Goal: Feedback & Contribution: Submit feedback/report problem

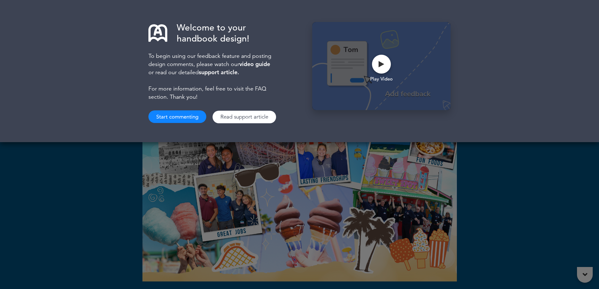
click at [193, 114] on button "Start commenting" at bounding box center [177, 116] width 58 height 13
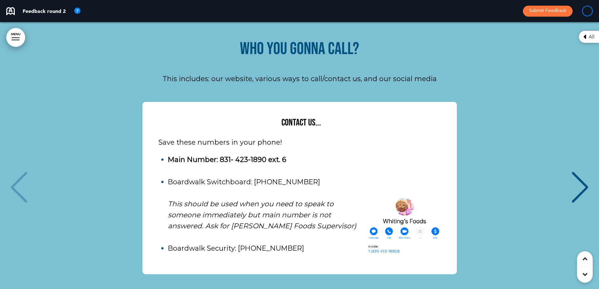
scroll to position [3458, 0]
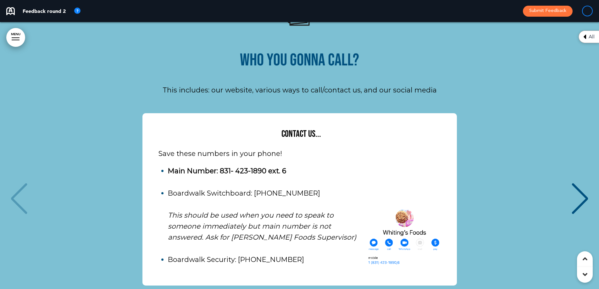
click at [578, 183] on div "Next slide" at bounding box center [579, 198] width 19 height 31
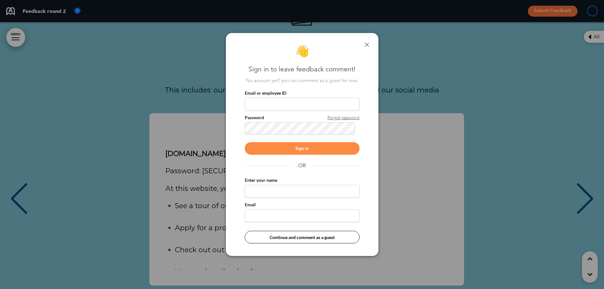
click at [576, 155] on div at bounding box center [302, 144] width 604 height 289
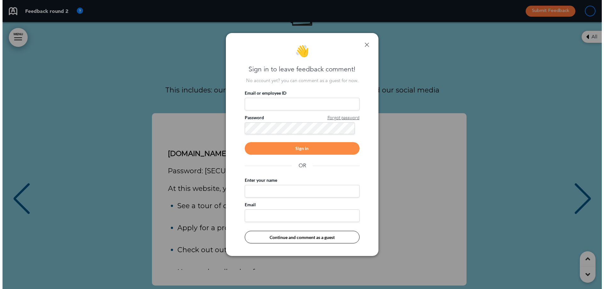
scroll to position [0, 589]
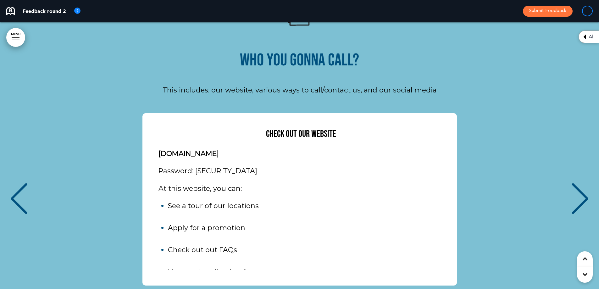
click at [564, 163] on div "Check out our website [DOMAIN_NAME] Password: [SECURITY_DATA] At this website, …" at bounding box center [299, 199] width 586 height 172
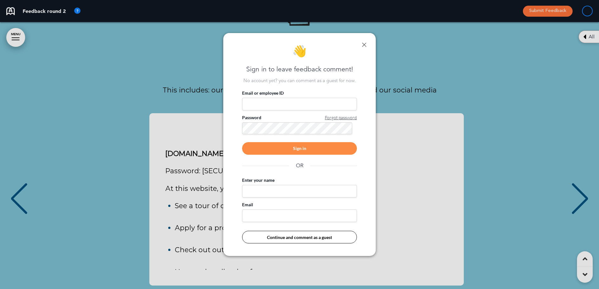
scroll to position [0, 594]
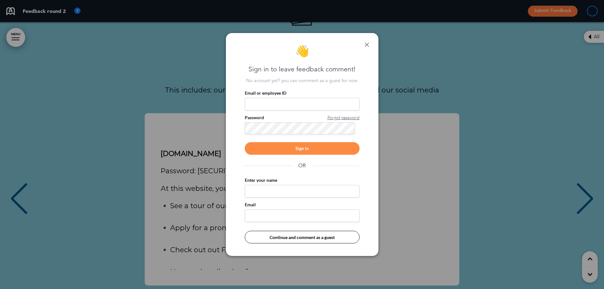
click at [595, 144] on div at bounding box center [302, 144] width 604 height 289
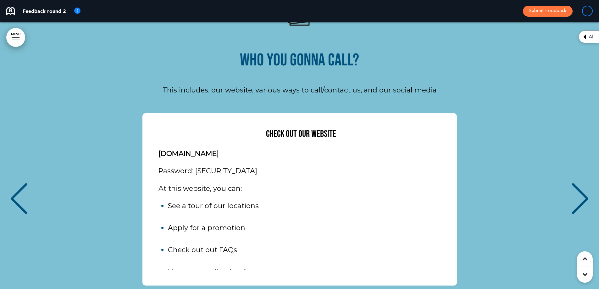
click at [578, 183] on div "Next slide" at bounding box center [579, 198] width 19 height 31
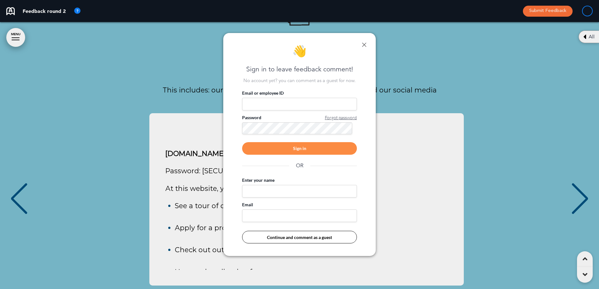
scroll to position [0, 594]
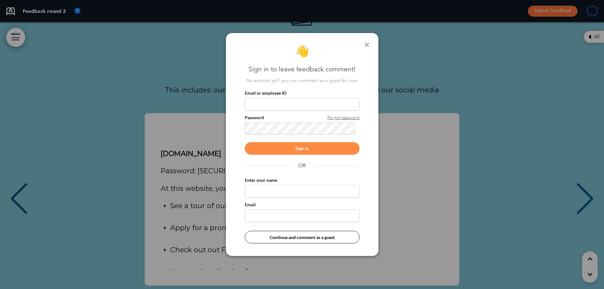
click at [367, 46] on link at bounding box center [366, 44] width 4 height 4
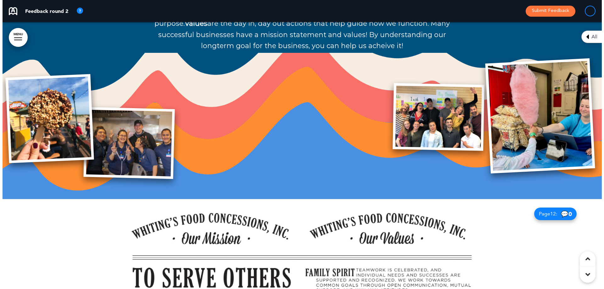
scroll to position [3961, 0]
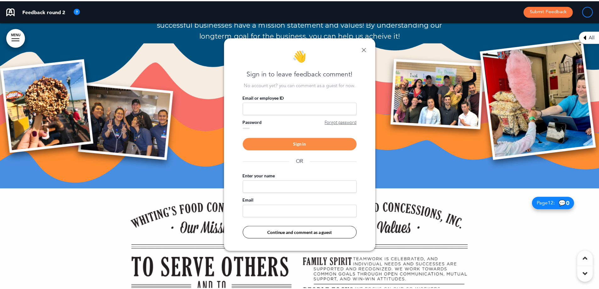
scroll to position [0, 594]
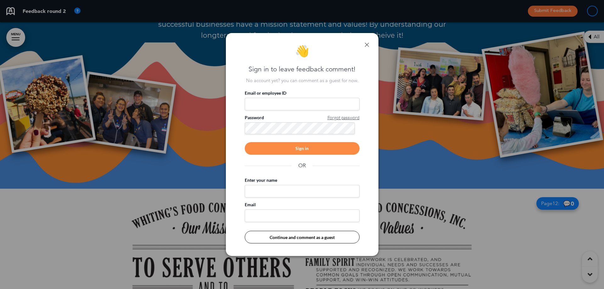
click at [369, 44] on div "👋 Sign in to leave feedback comment! No account yet? you can comment as a guest…" at bounding box center [302, 144] width 152 height 223
click at [366, 47] on div "👋 Sign in to leave feedback comment! No account yet? you can comment as a guest…" at bounding box center [302, 144] width 152 height 223
click at [367, 41] on div "👋 Sign in to leave feedback comment! No account yet? you can comment as a guest…" at bounding box center [302, 144] width 152 height 223
click at [367, 43] on link at bounding box center [366, 44] width 4 height 4
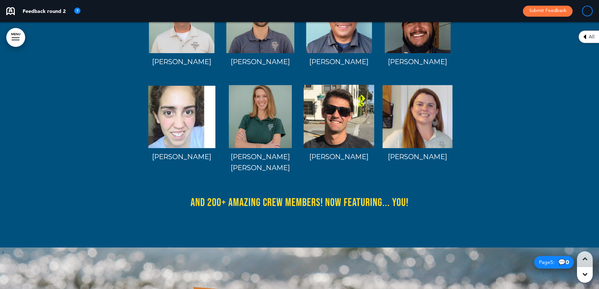
scroll to position [0, 0]
